Goal: Task Accomplishment & Management: Manage account settings

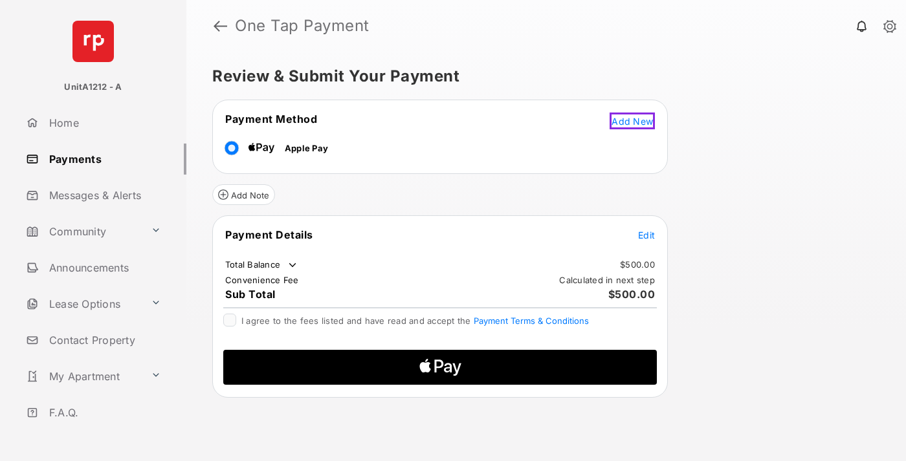
click at [634, 119] on span "Add New" at bounding box center [631, 121] width 41 height 11
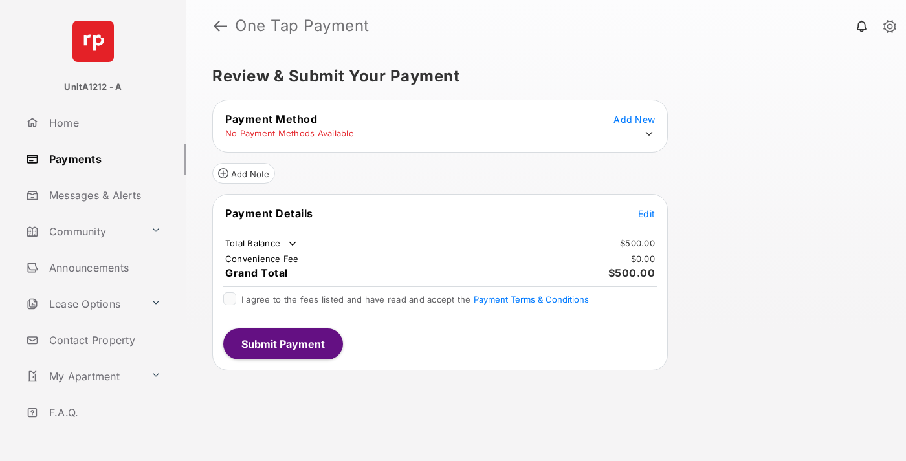
click at [649, 134] on icon at bounding box center [649, 134] width 12 height 12
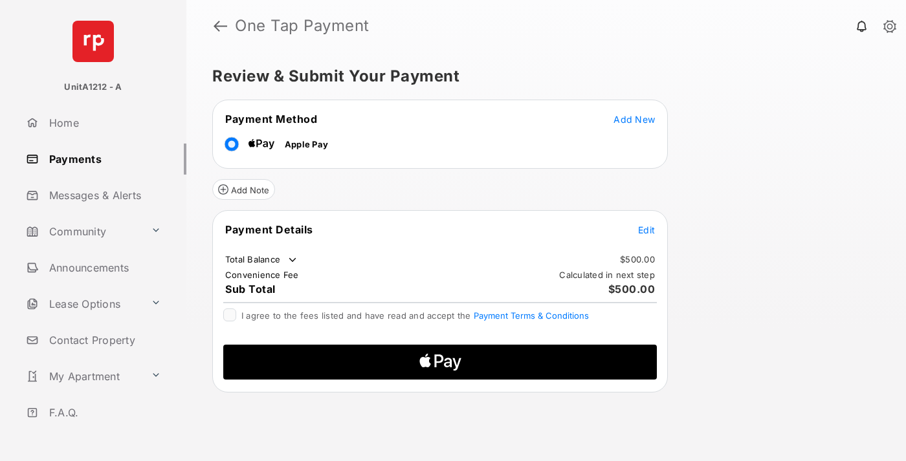
click at [646, 230] on span "Edit" at bounding box center [646, 229] width 17 height 11
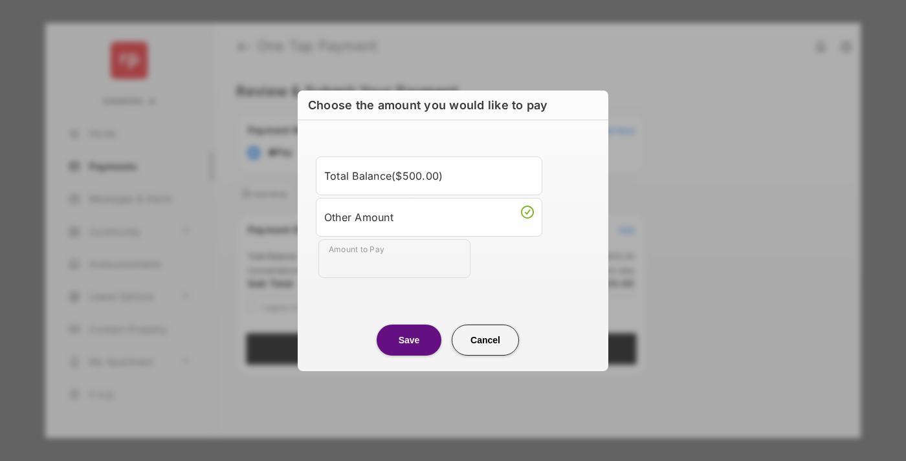
click at [429, 217] on div "Other Amount" at bounding box center [429, 217] width 210 height 22
type input "***"
click at [409, 340] on button "Save" at bounding box center [408, 340] width 65 height 31
